Goal: Find specific page/section: Find specific page/section

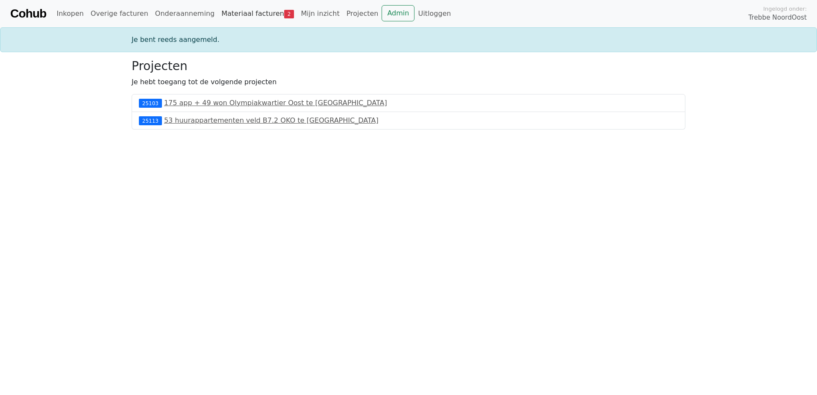
click at [239, 15] on link "Materiaal facturen 2" at bounding box center [257, 13] width 79 height 17
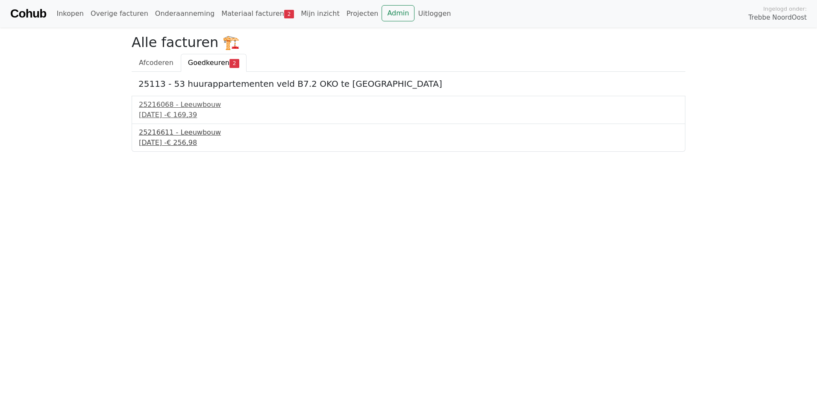
click at [184, 132] on div "25216611 - Leeuwbouw" at bounding box center [408, 132] width 539 height 10
